Goal: Entertainment & Leisure: Consume media (video, audio)

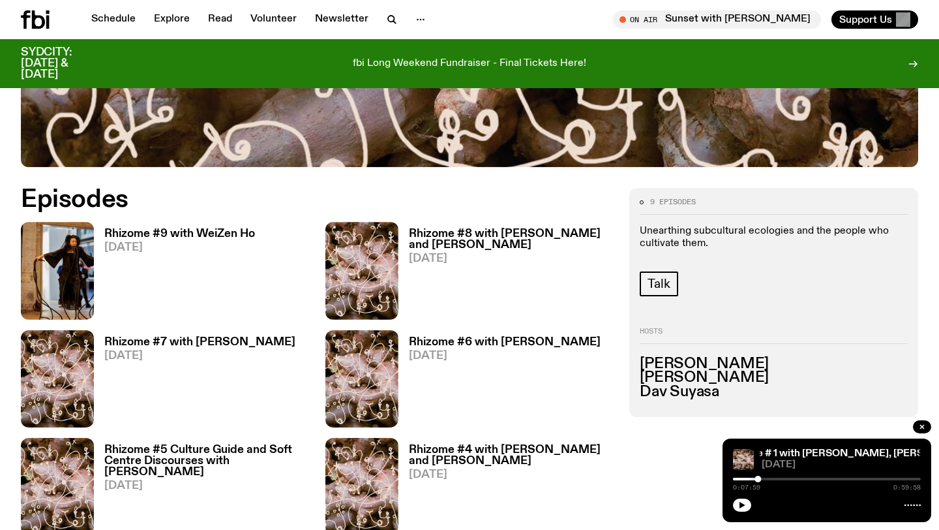
scroll to position [546, 0]
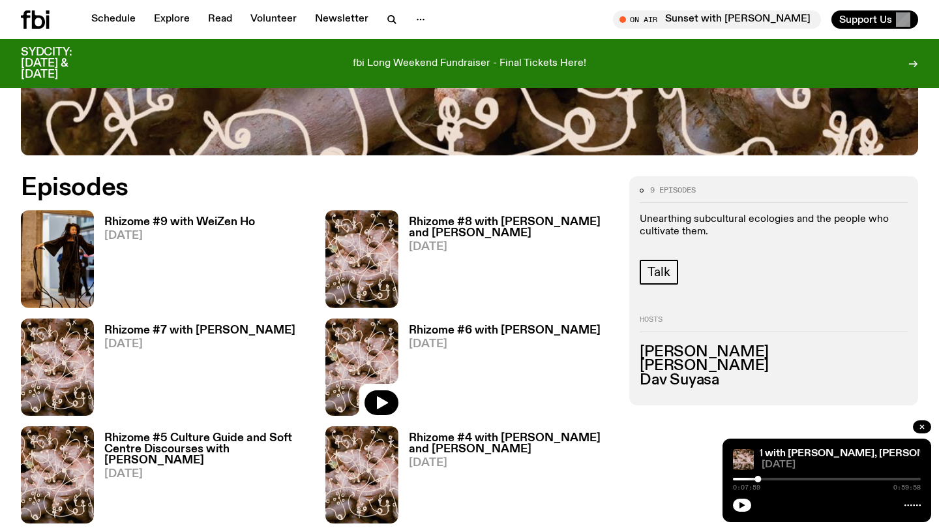
click at [351, 342] on img at bounding box center [361, 366] width 73 height 97
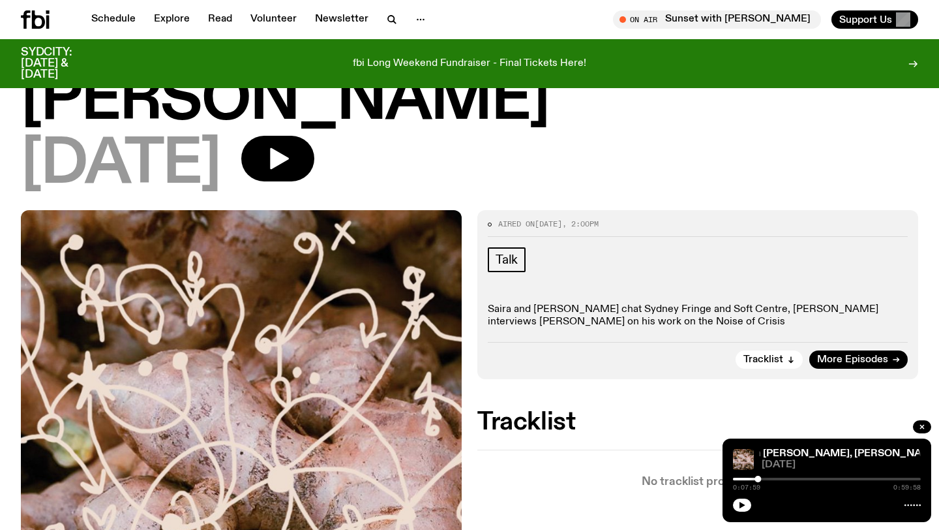
scroll to position [115, 0]
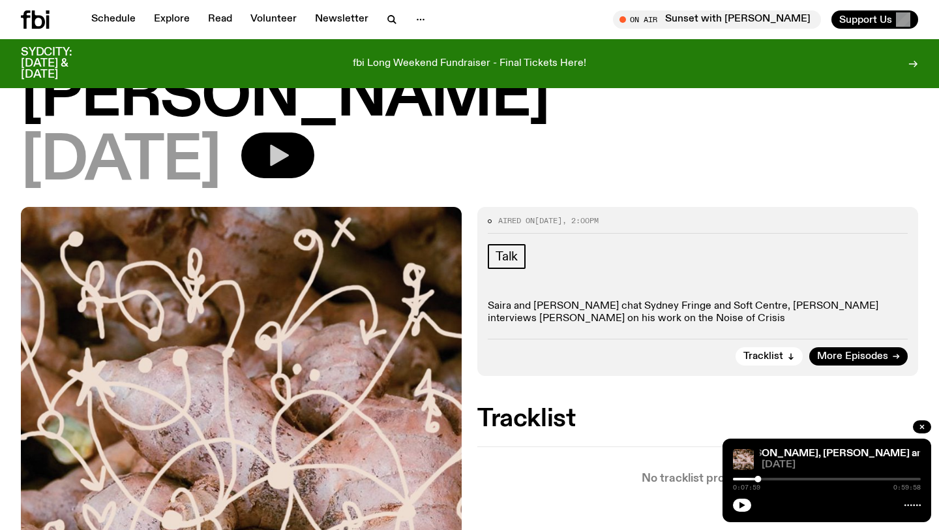
click at [289, 153] on icon "button" at bounding box center [279, 156] width 19 height 22
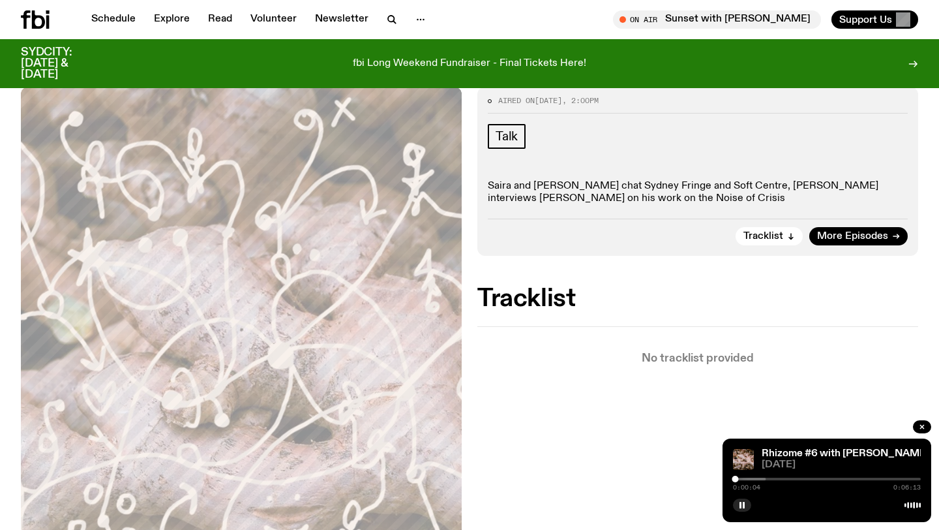
scroll to position [236, 0]
click at [775, 230] on span "Tracklist" at bounding box center [763, 235] width 40 height 10
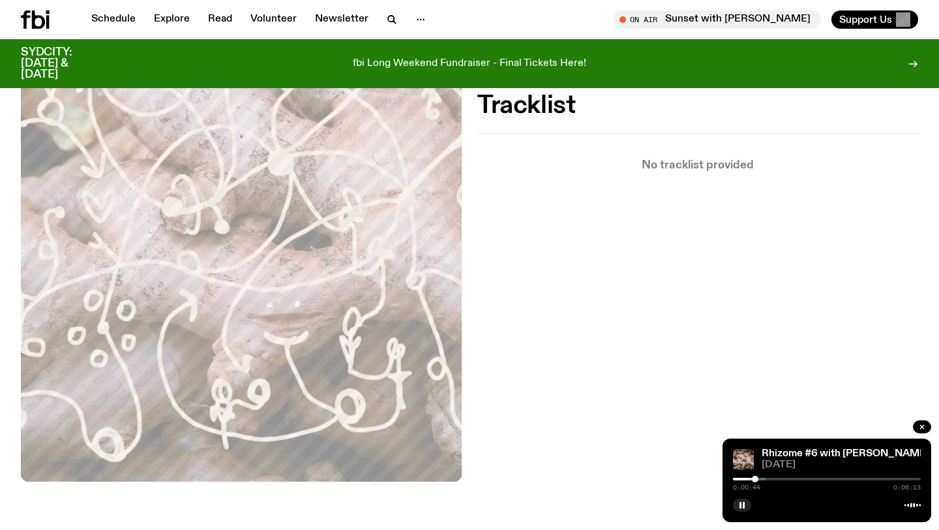
scroll to position [0, 0]
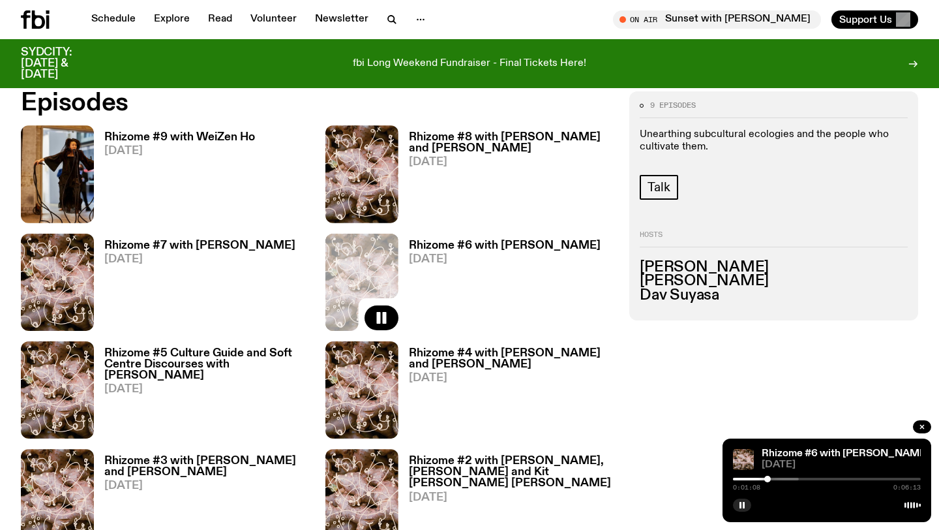
scroll to position [627, 0]
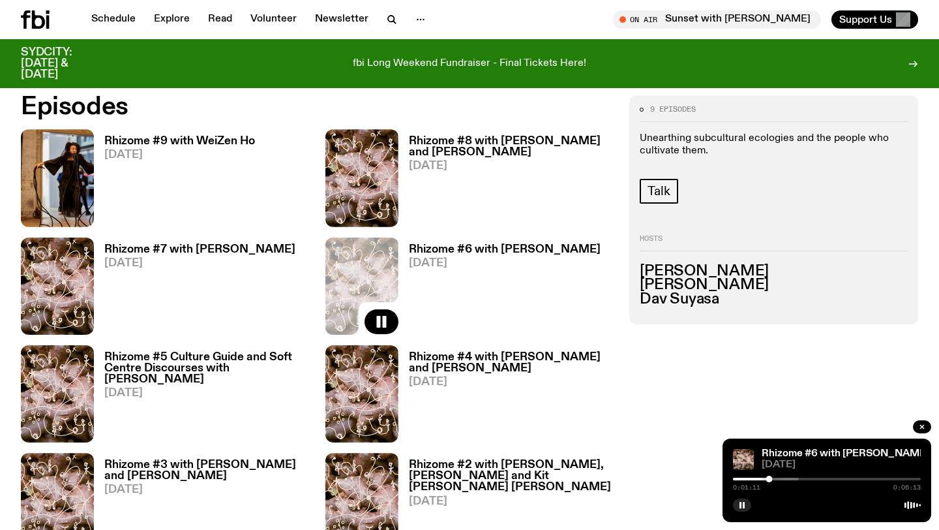
click at [445, 151] on h3 "Rhizome #8 with [PERSON_NAME] and [PERSON_NAME]" at bounding box center [511, 147] width 205 height 22
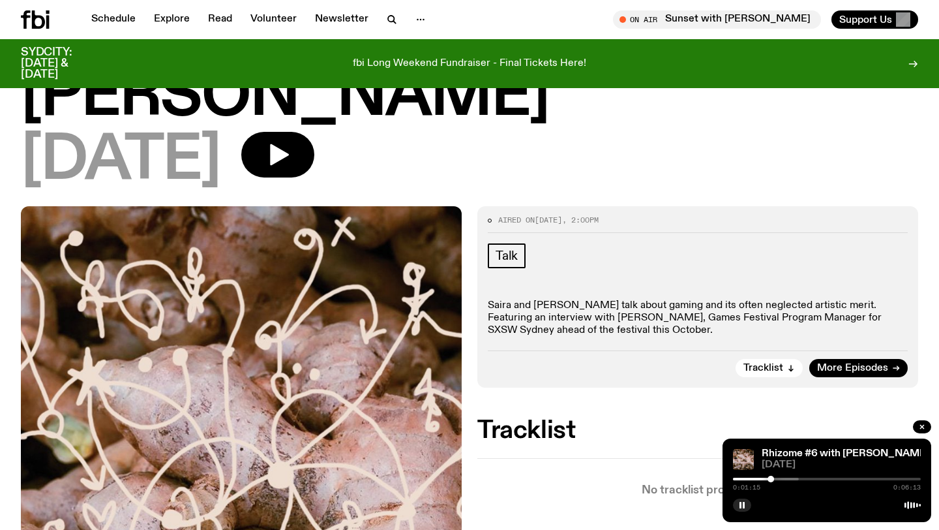
scroll to position [164, 0]
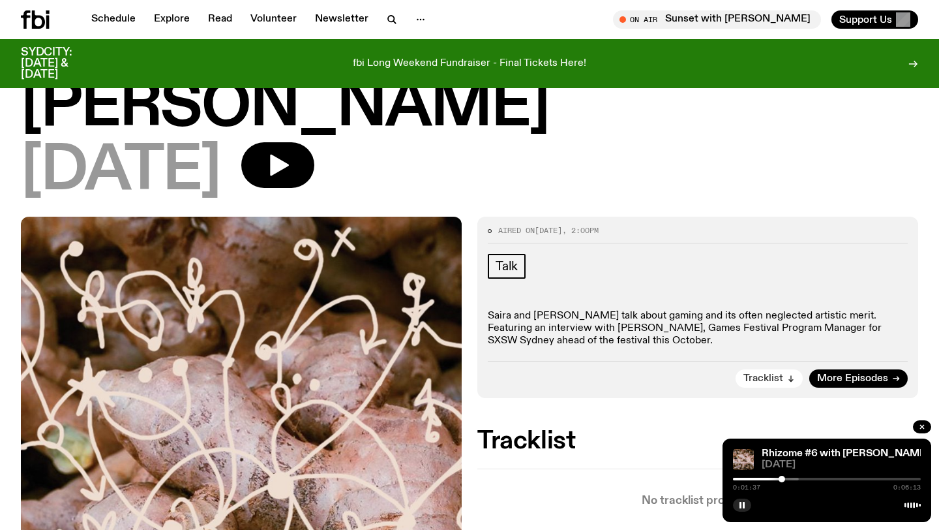
click at [792, 374] on icon "button" at bounding box center [791, 378] width 8 height 8
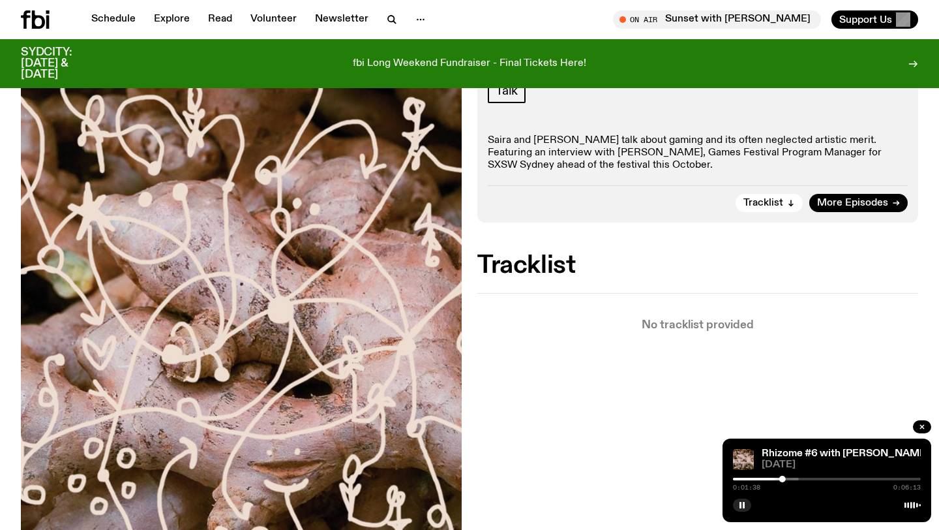
scroll to position [160, 0]
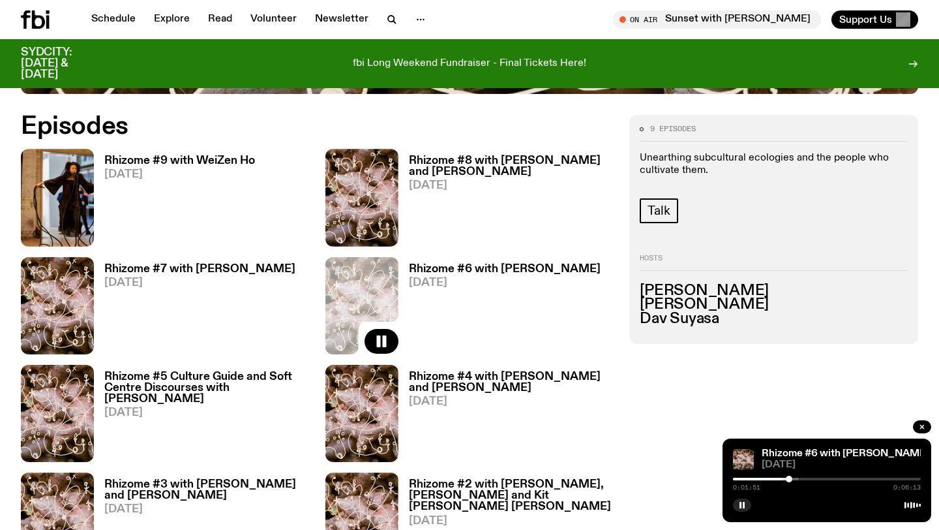
scroll to position [601, 0]
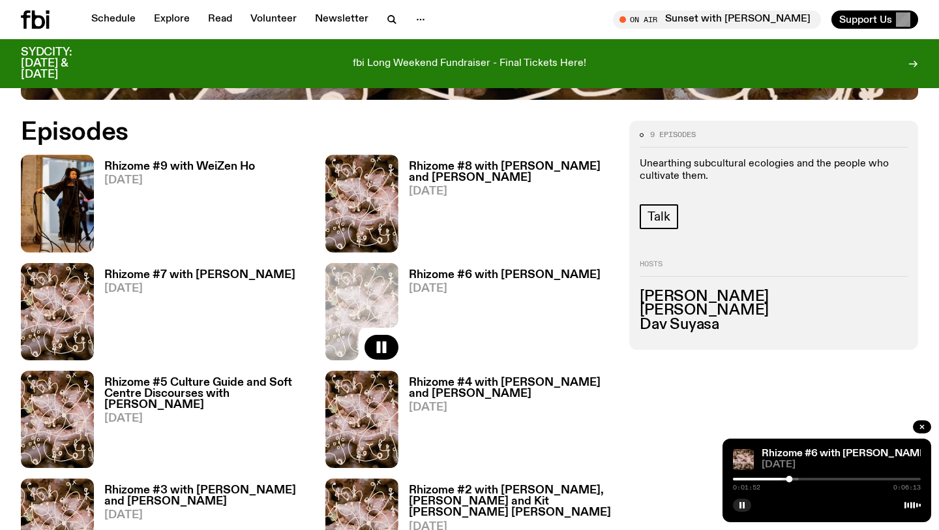
click at [173, 283] on span "[DATE]" at bounding box center [199, 288] width 191 height 11
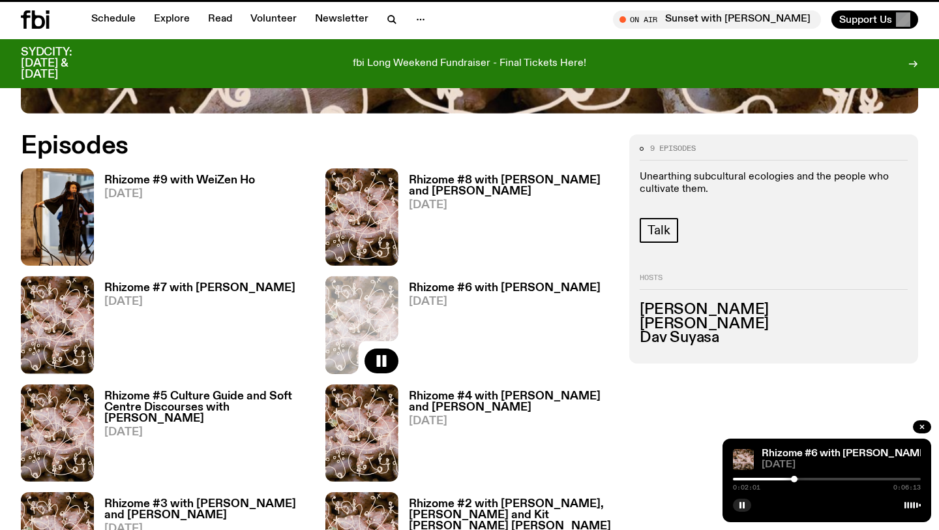
scroll to position [591, 0]
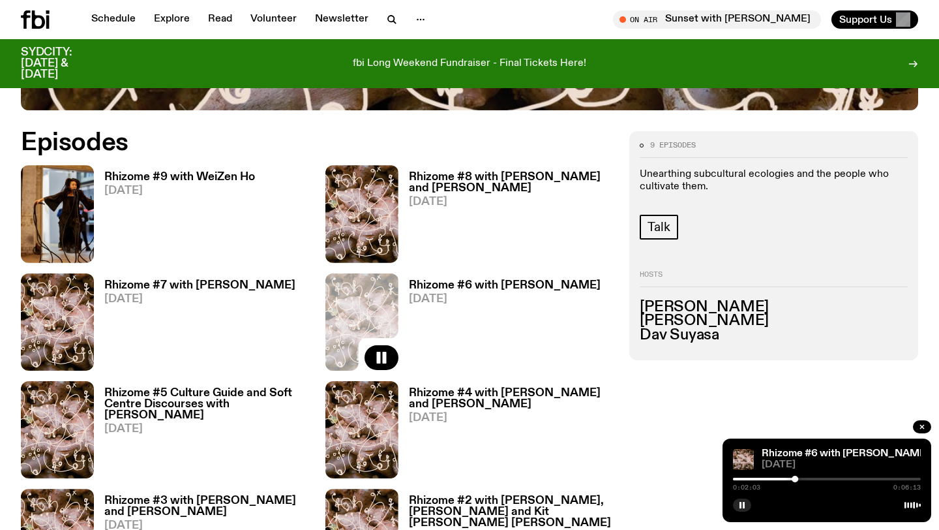
click at [432, 182] on h3 "Rhizome #8 with [PERSON_NAME] and [PERSON_NAME]" at bounding box center [511, 183] width 205 height 22
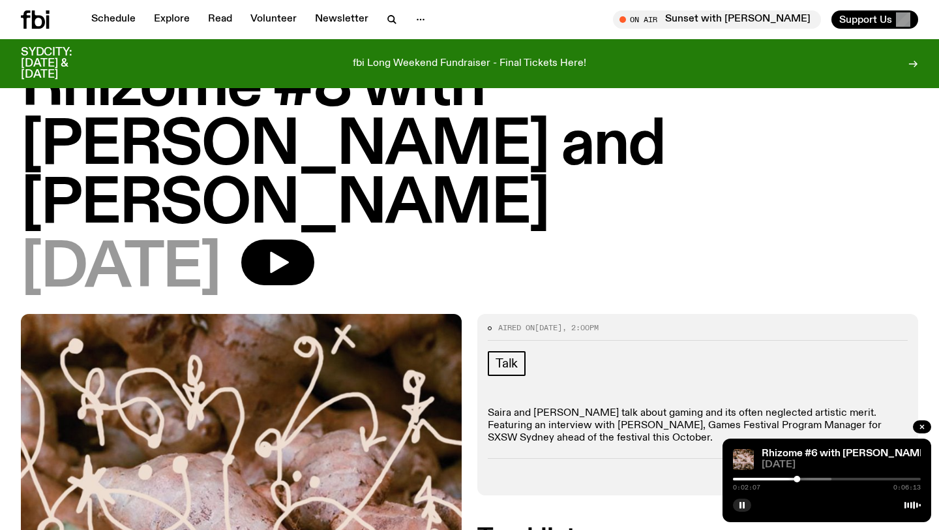
scroll to position [16, 0]
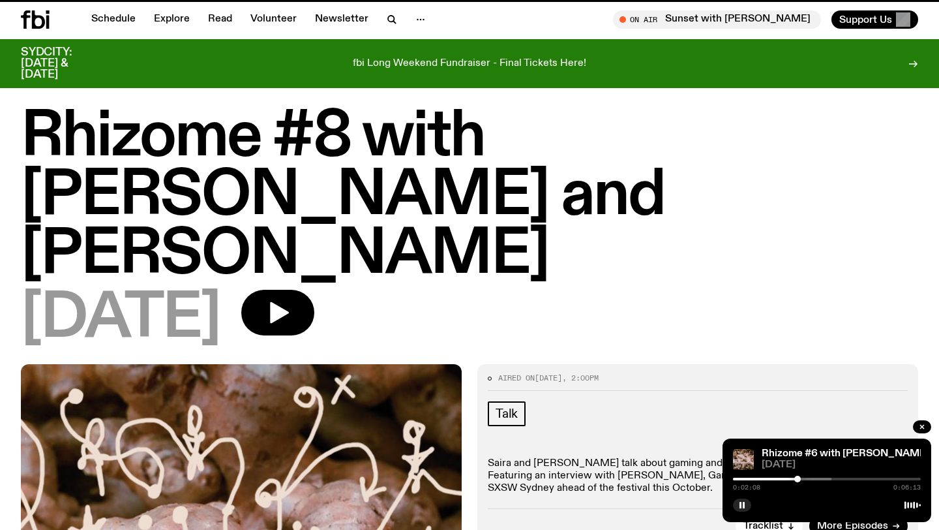
scroll to position [591, 0]
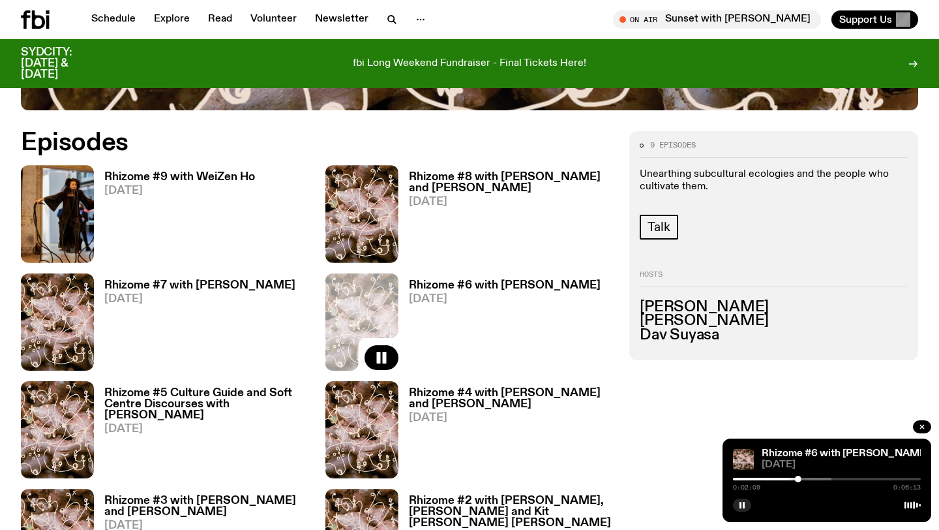
click at [152, 204] on link "Rhizome #9 with WeiZen Ho [DATE]" at bounding box center [174, 217] width 161 height 91
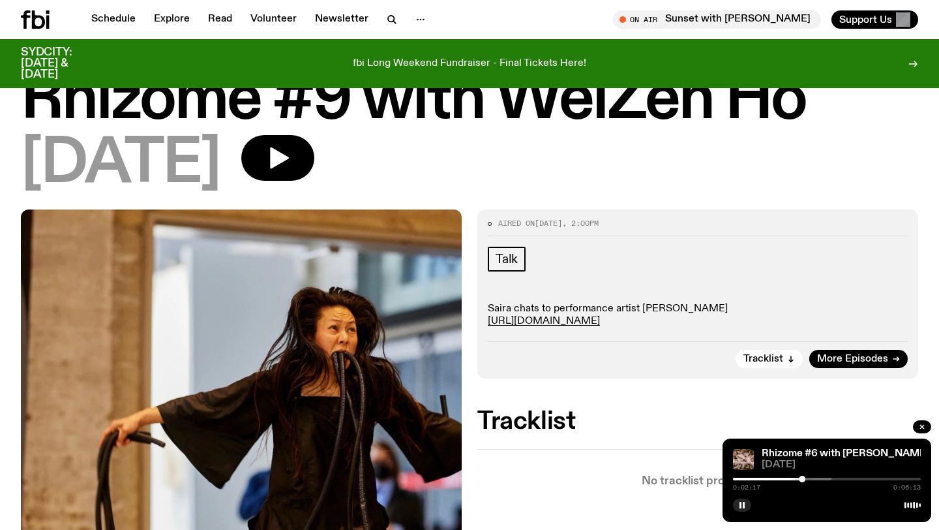
scroll to position [57, 0]
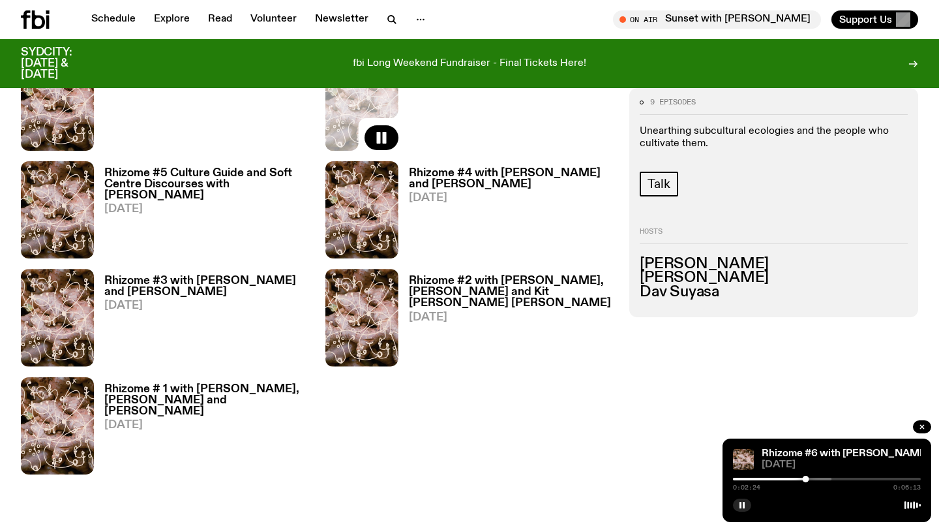
scroll to position [805, 0]
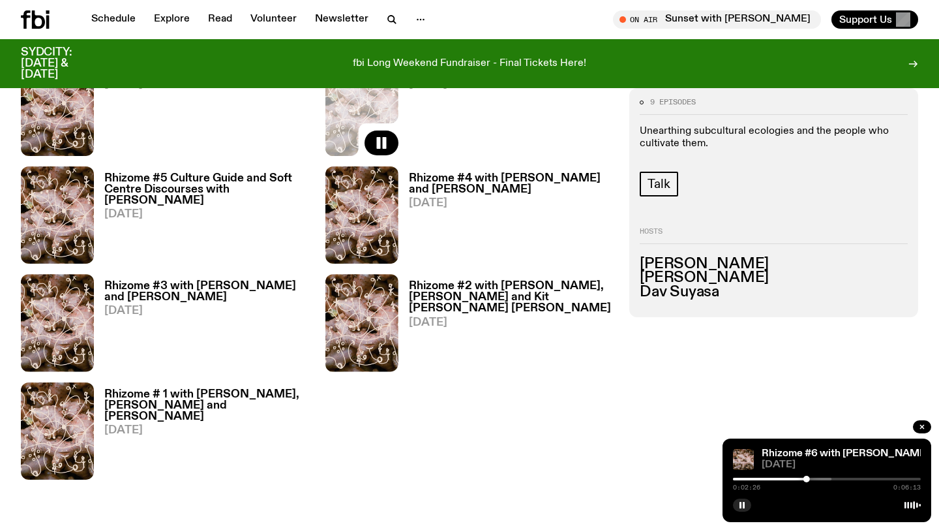
click at [205, 280] on h3 "Rhizome #3 with [PERSON_NAME] and [PERSON_NAME]" at bounding box center [206, 291] width 205 height 22
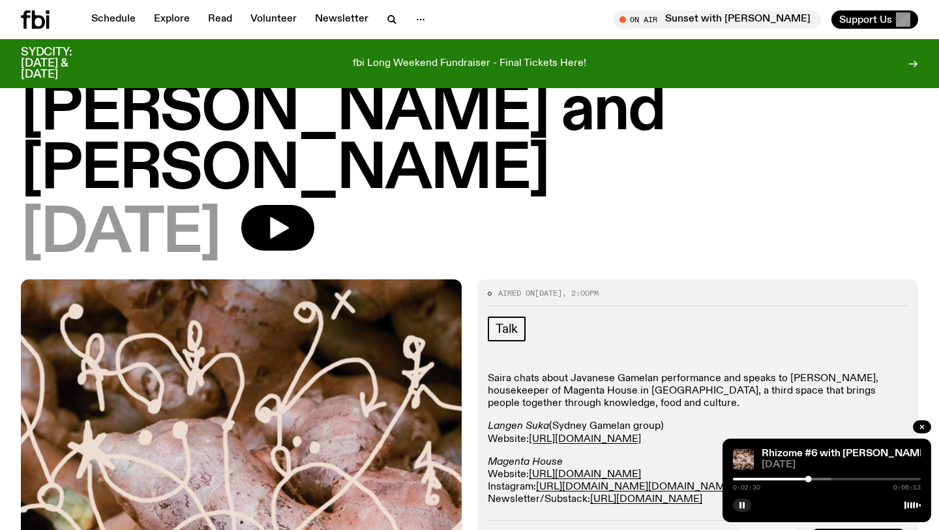
scroll to position [106, 0]
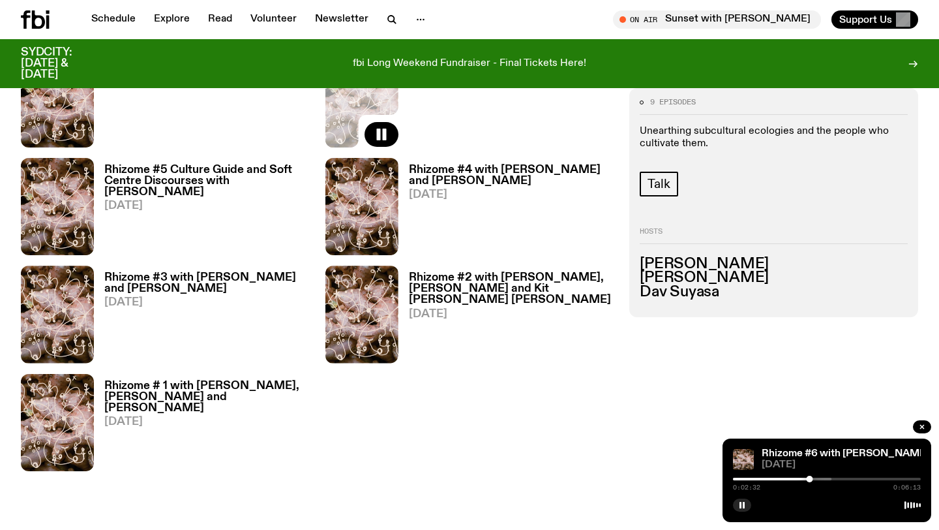
scroll to position [818, 0]
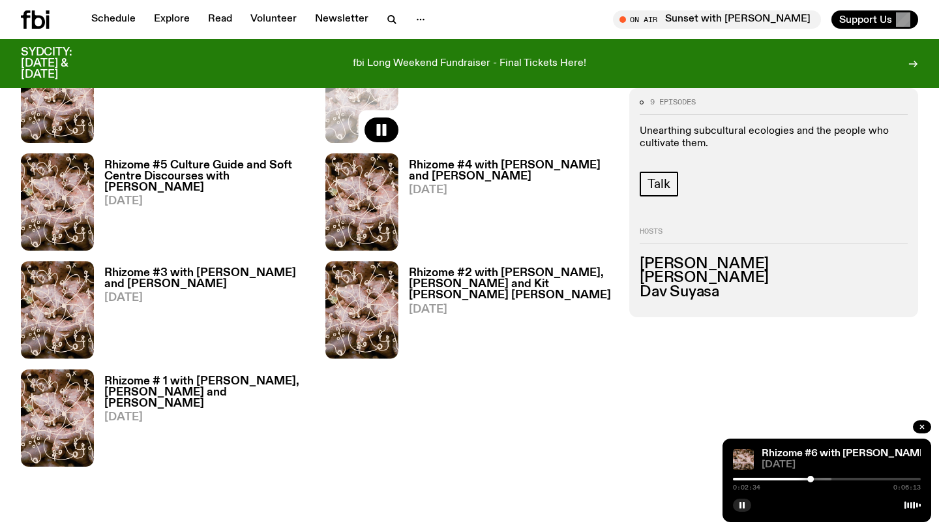
click at [820, 479] on div at bounding box center [738, 478] width 188 height 3
click at [845, 479] on div at bounding box center [827, 478] width 188 height 3
click at [830, 479] on div at bounding box center [752, 478] width 188 height 3
click at [835, 477] on div at bounding box center [789, 478] width 188 height 3
click at [839, 478] on div at bounding box center [789, 478] width 188 height 3
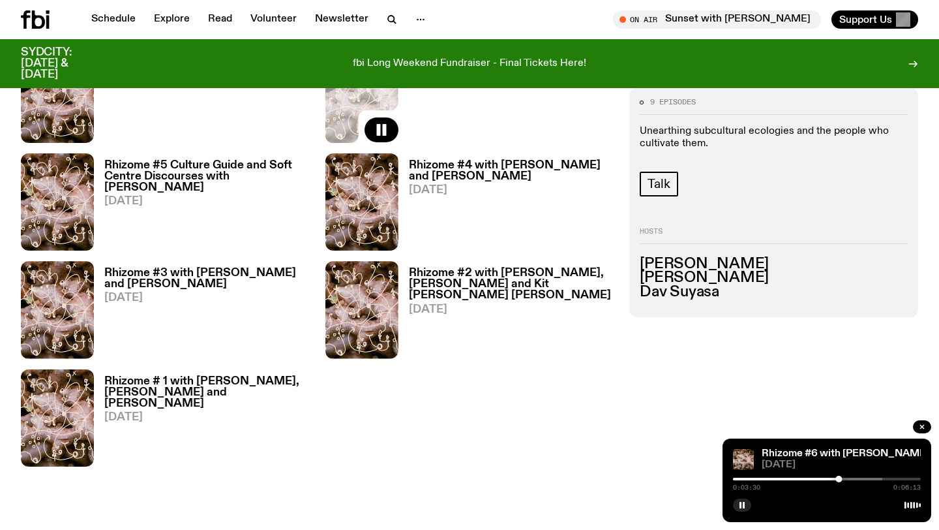
click at [844, 479] on div at bounding box center [789, 478] width 188 height 3
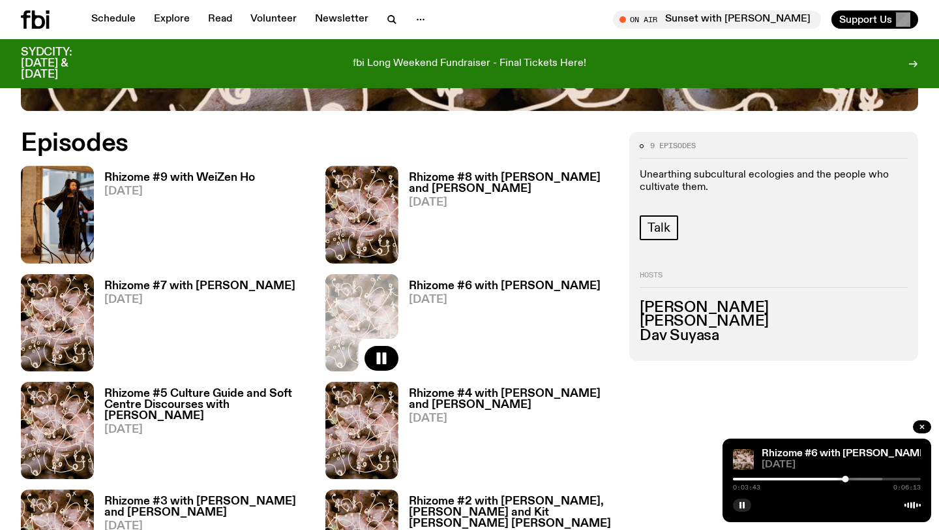
scroll to position [595, 0]
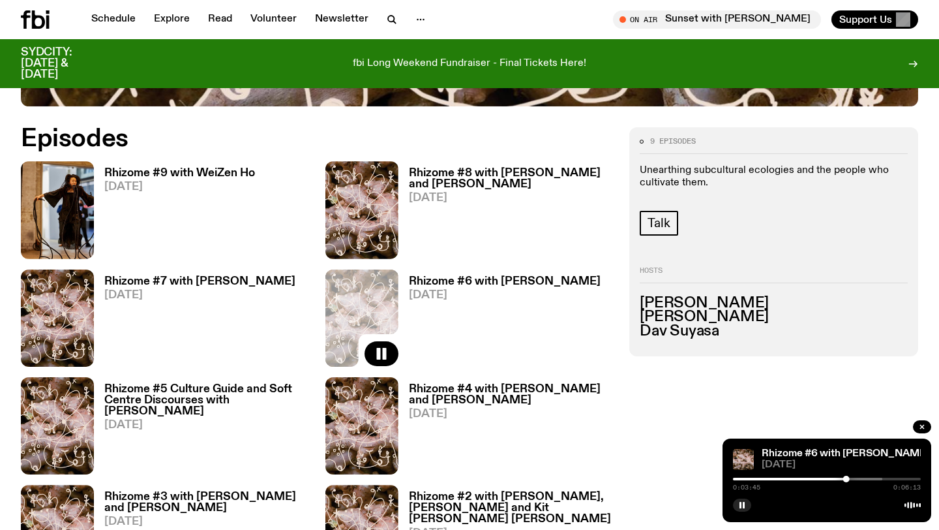
click at [556, 286] on h3 "Rhizome #6 with [PERSON_NAME]" at bounding box center [505, 281] width 192 height 11
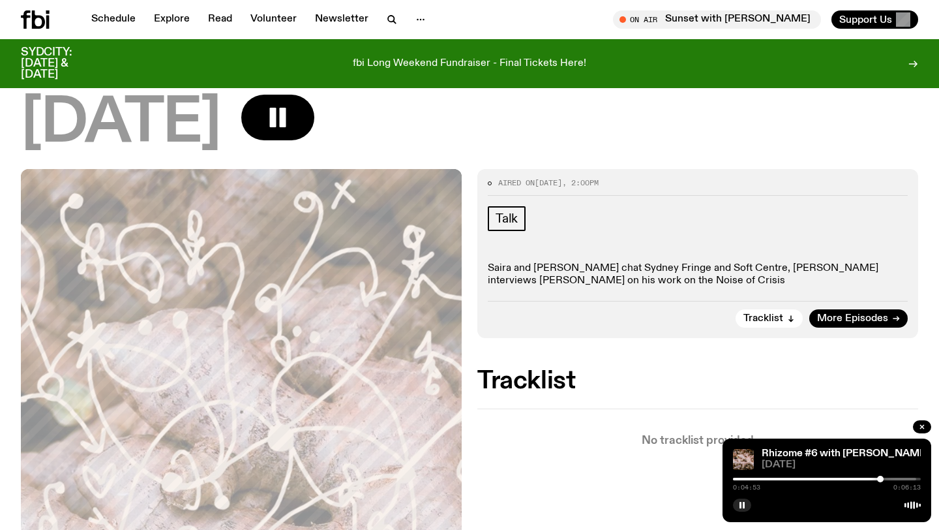
scroll to position [145, 0]
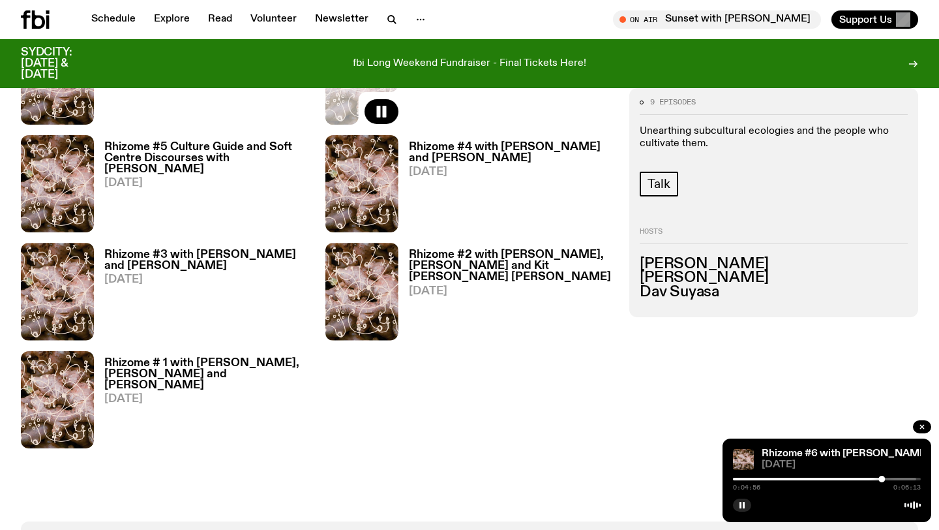
scroll to position [841, 0]
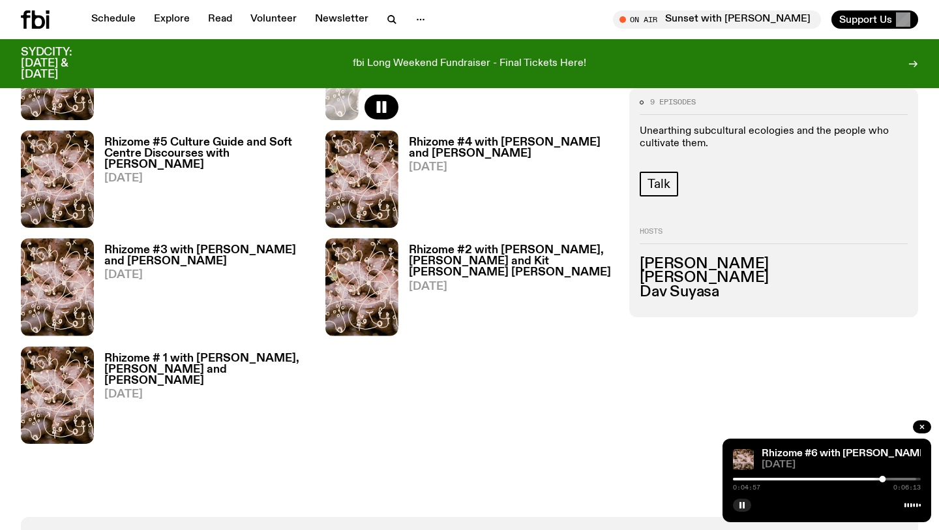
click at [235, 372] on h3 "Rhizome # 1 with [PERSON_NAME], [PERSON_NAME] and [PERSON_NAME]" at bounding box center [206, 369] width 205 height 33
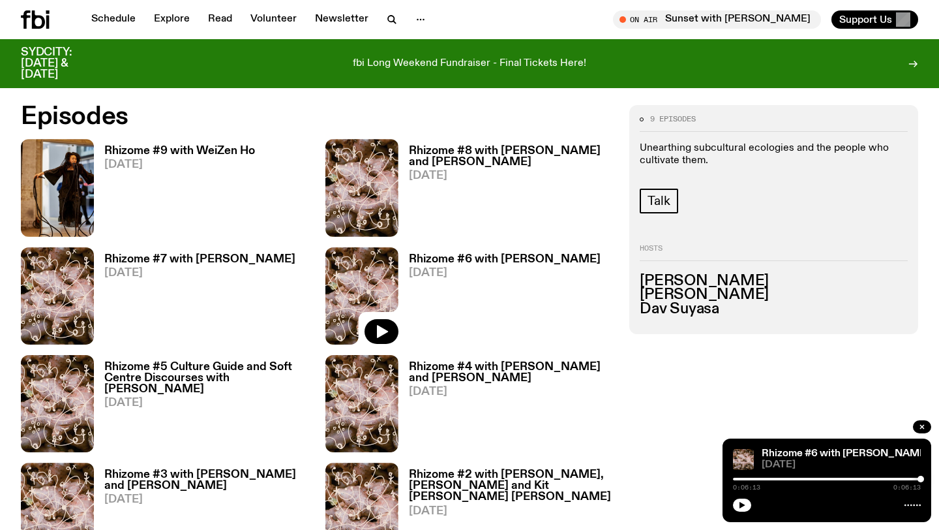
scroll to position [606, 0]
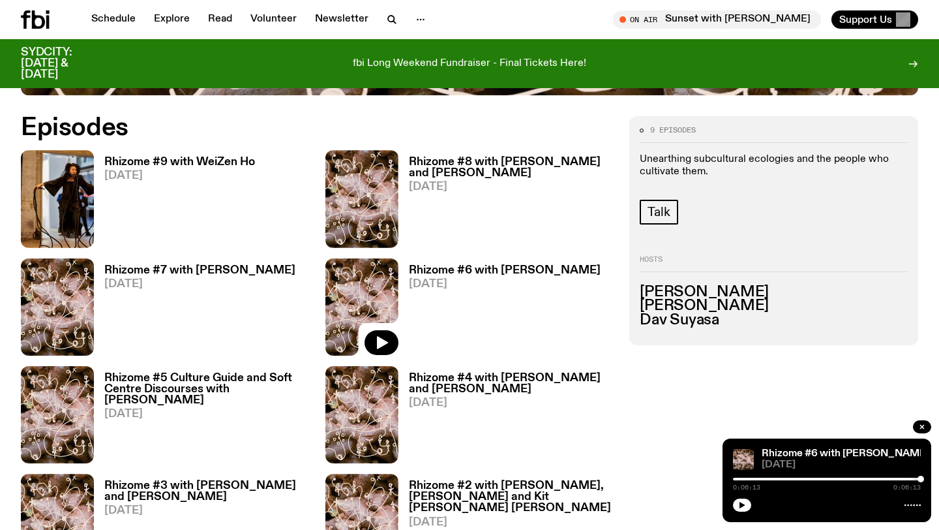
click at [241, 265] on h3 "Rhizome #7 with [PERSON_NAME]" at bounding box center [199, 270] width 191 height 11
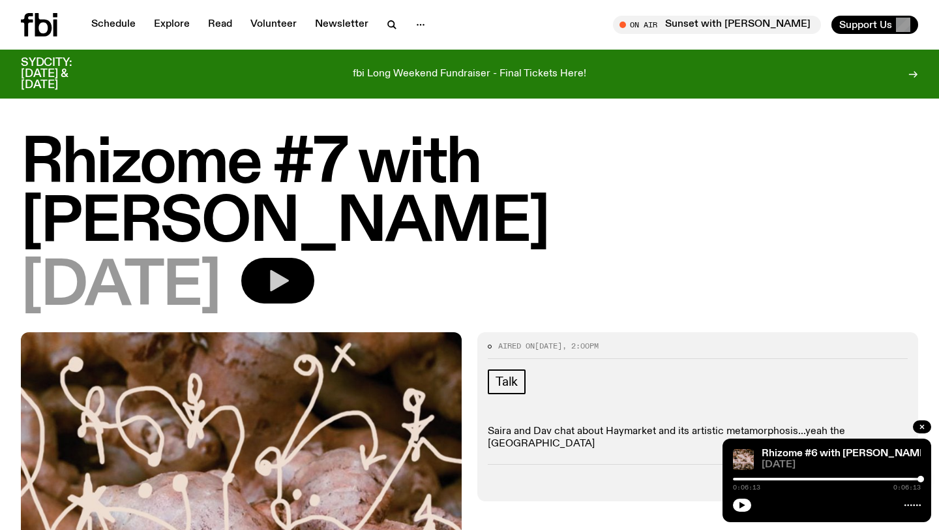
click at [289, 270] on icon "button" at bounding box center [279, 281] width 19 height 22
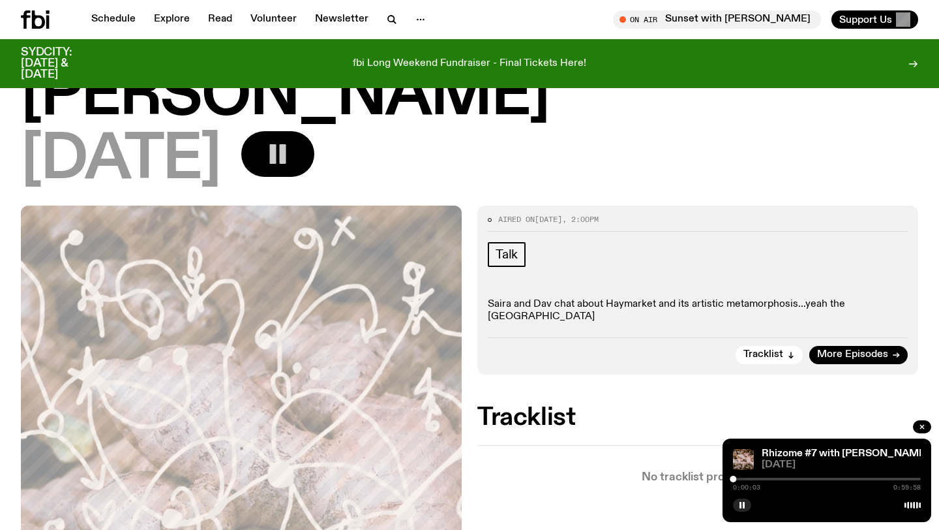
scroll to position [135, 0]
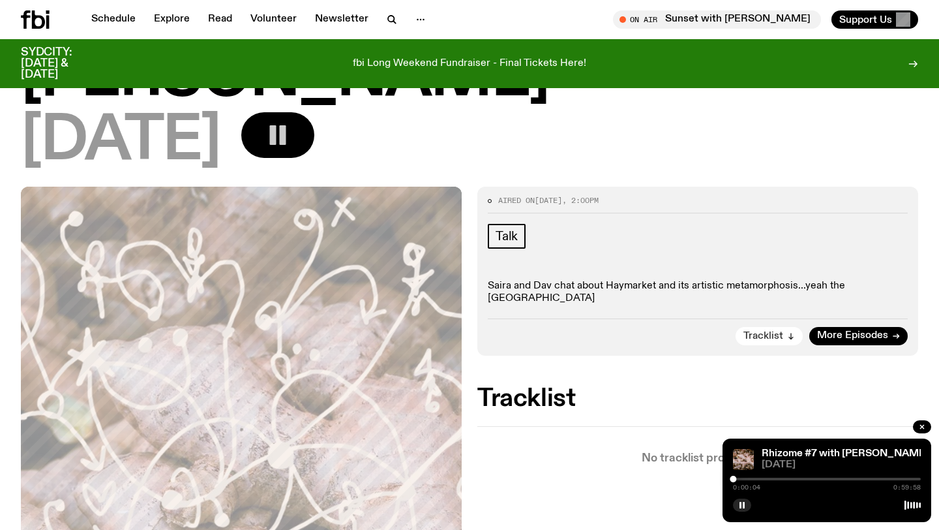
click at [779, 331] on span "Tracklist" at bounding box center [763, 336] width 40 height 10
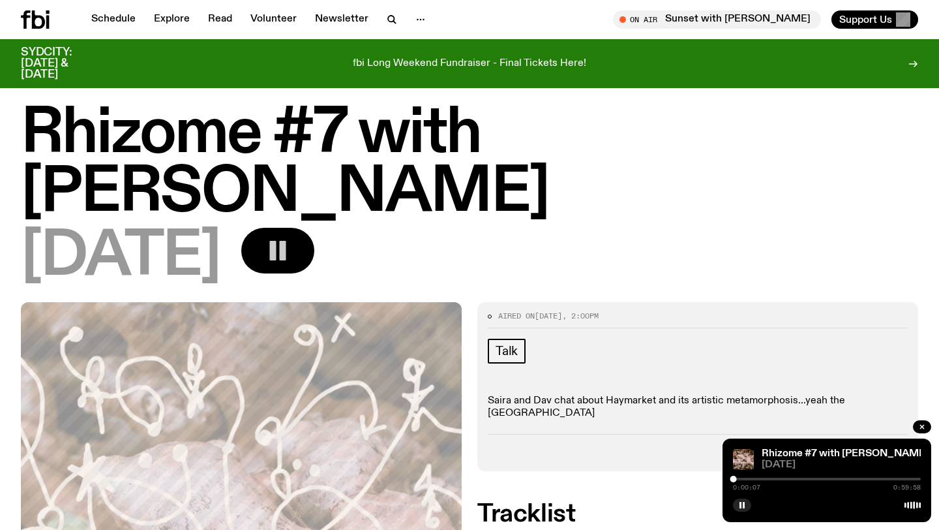
scroll to position [25, 0]
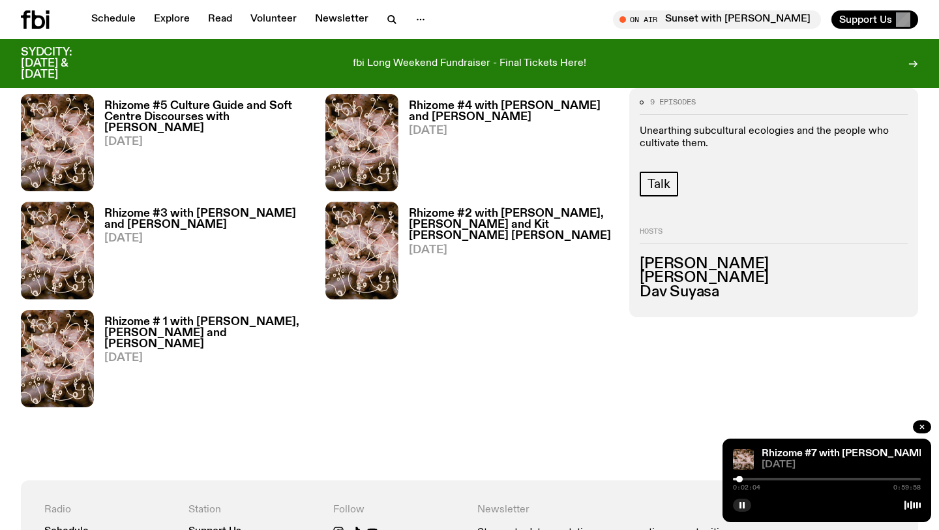
scroll to position [872, 0]
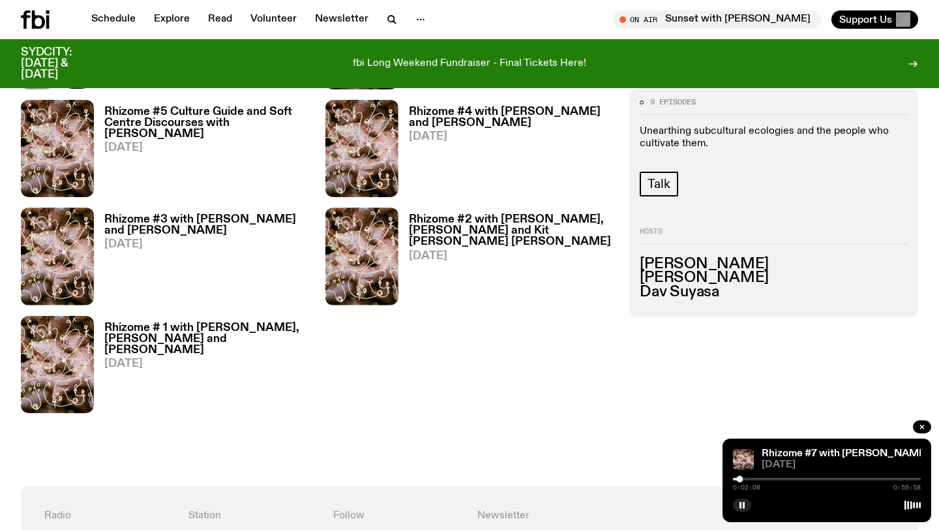
click at [750, 477] on div "0:02:08 0:59:58" at bounding box center [827, 483] width 188 height 16
drag, startPoint x: 745, startPoint y: 479, endPoint x: 754, endPoint y: 479, distance: 9.8
click at [754, 479] on div at bounding box center [827, 478] width 188 height 3
drag, startPoint x: 757, startPoint y: 478, endPoint x: 750, endPoint y: 483, distance: 8.9
click at [750, 483] on div "0:05:24 0:59:58" at bounding box center [827, 483] width 188 height 16
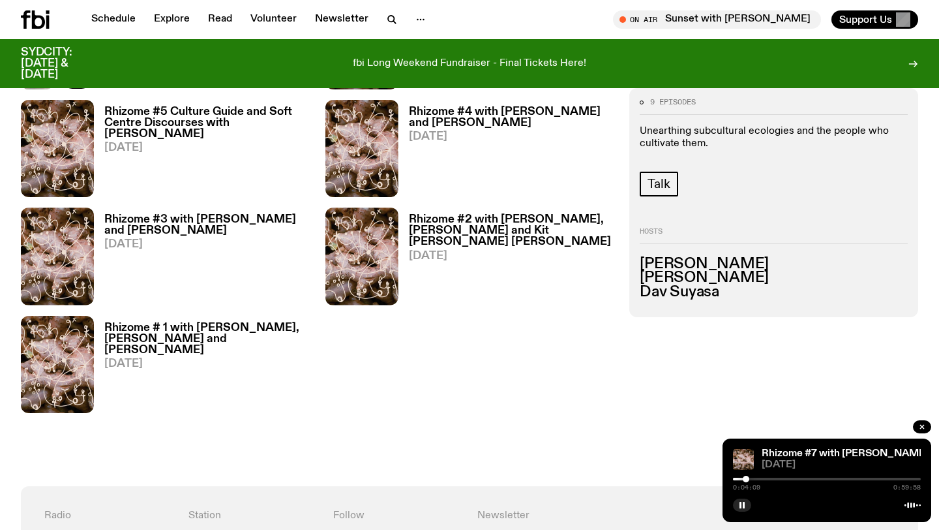
click at [746, 483] on div "0:04:09 0:59:58" at bounding box center [827, 483] width 188 height 16
click at [743, 479] on div at bounding box center [742, 478] width 7 height 7
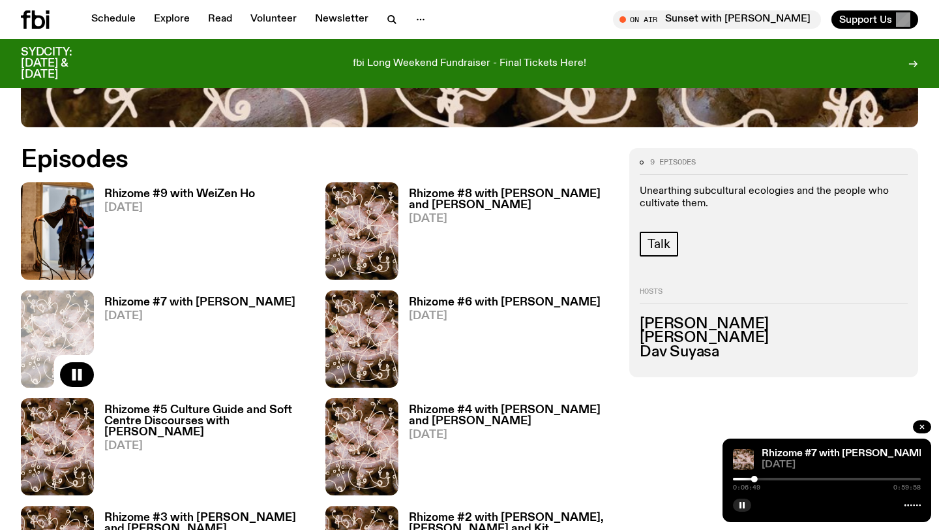
scroll to position [563, 0]
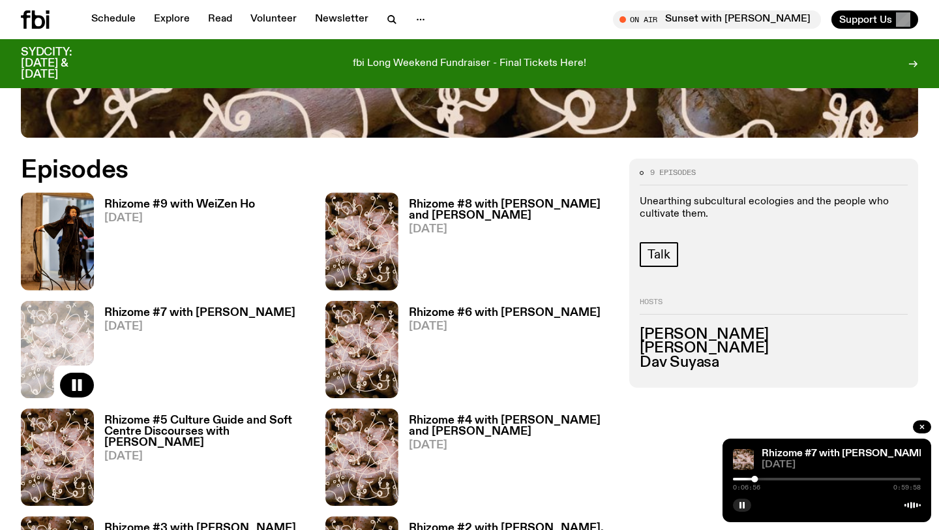
click at [569, 205] on h3 "Rhizome #8 with [PERSON_NAME] and [PERSON_NAME]" at bounding box center [511, 210] width 205 height 22
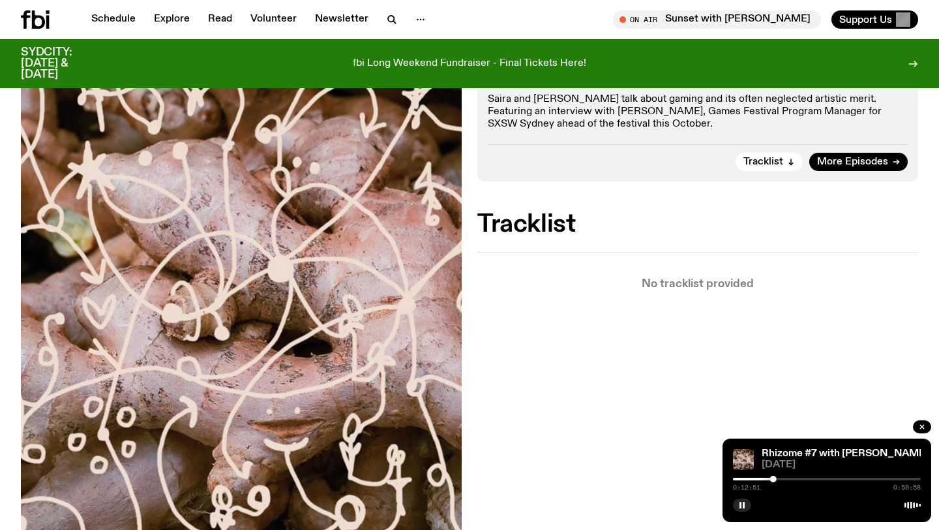
scroll to position [387, 0]
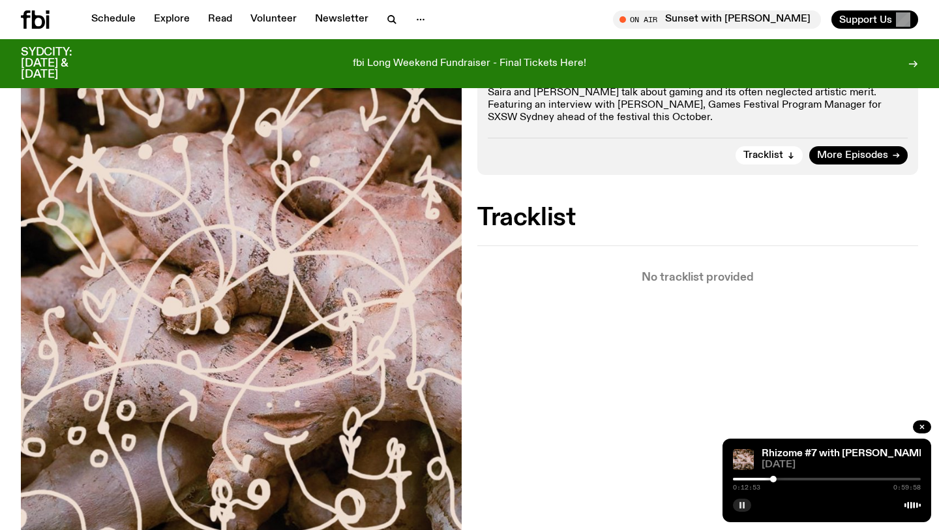
click at [738, 505] on icon "button" at bounding box center [742, 505] width 8 height 8
